Goal: Navigation & Orientation: Find specific page/section

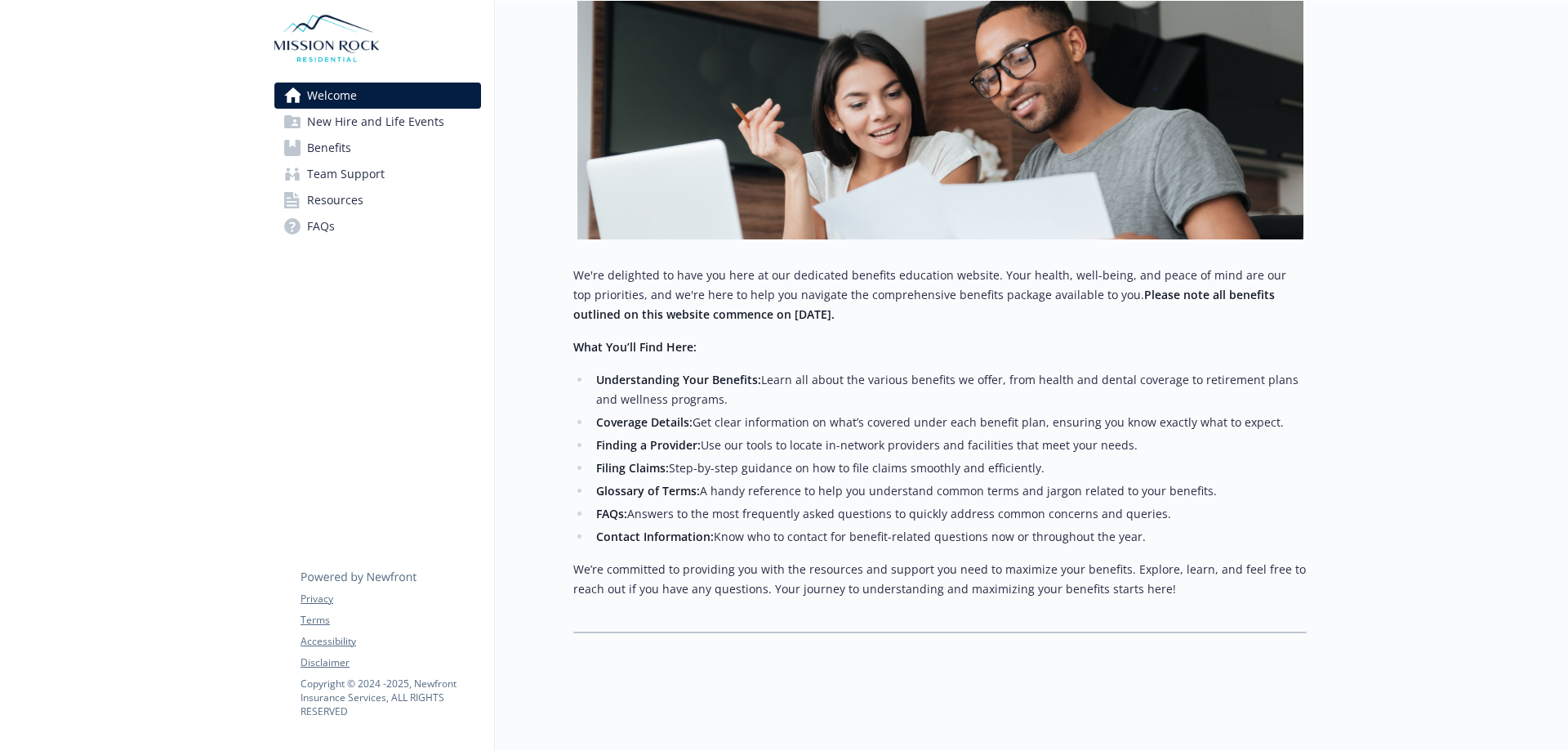
scroll to position [270, 0]
